Goal: Find specific page/section: Find specific page/section

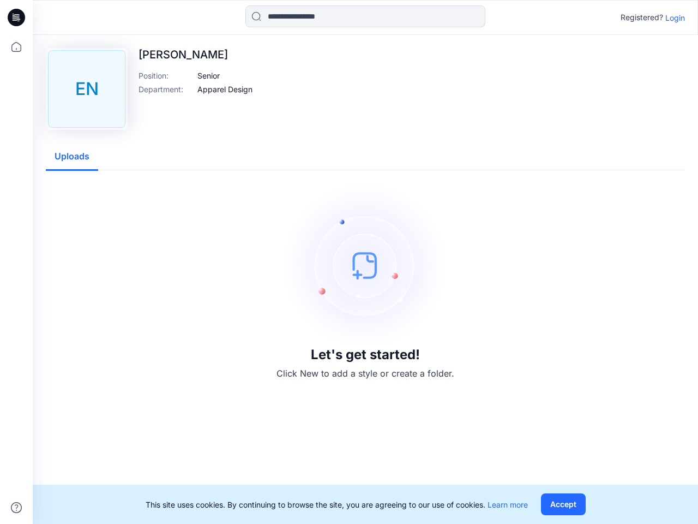
click at [349, 262] on img at bounding box center [366, 265] width 164 height 164
click at [17, 17] on icon at bounding box center [18, 17] width 4 height 1
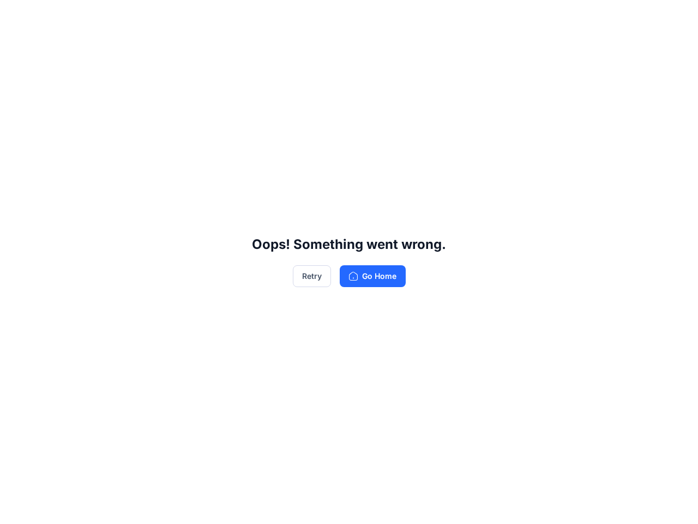
click at [16, 507] on div "Oops! Something went wrong. Retry Go Home" at bounding box center [349, 262] width 698 height 524
click at [365, 16] on div "Oops! Something went wrong. Retry Go Home" at bounding box center [349, 262] width 698 height 524
click at [675, 17] on div "Oops! Something went wrong. Retry Go Home" at bounding box center [349, 262] width 698 height 524
click at [208, 75] on div "Oops! Something went wrong. Retry Go Home" at bounding box center [349, 262] width 698 height 524
click at [225, 89] on div "Oops! Something went wrong. Retry Go Home" at bounding box center [349, 262] width 698 height 524
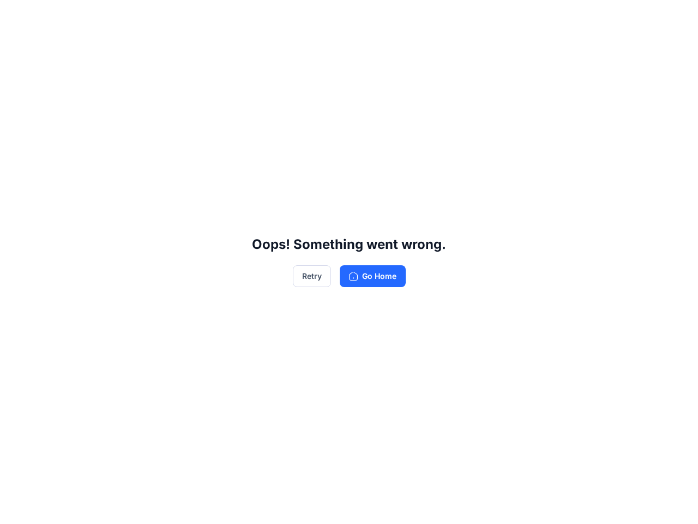
click at [72, 157] on div "Oops! Something went wrong. Retry Go Home" at bounding box center [349, 262] width 698 height 524
click at [563, 504] on div "Oops! Something went wrong. Retry Go Home" at bounding box center [349, 262] width 698 height 524
